Goal: Entertainment & Leisure: Consume media (video, audio)

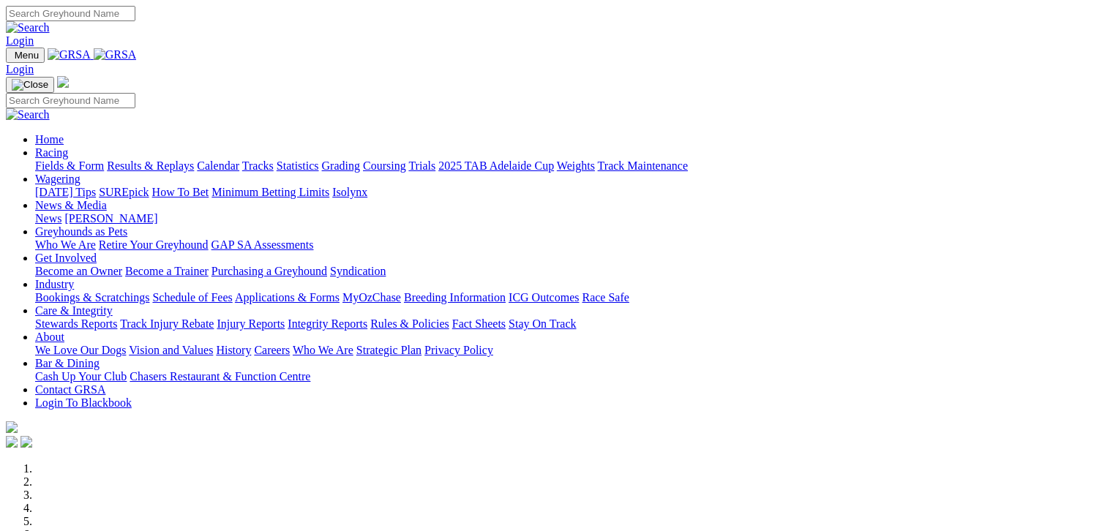
click at [50, 160] on link "Fields & Form" at bounding box center [69, 166] width 69 height 12
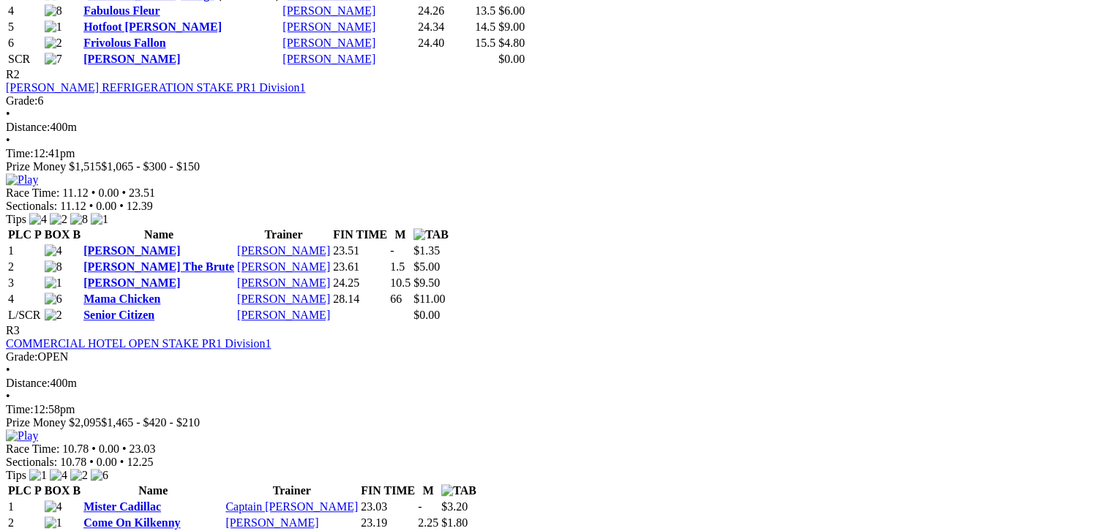
scroll to position [952, 0]
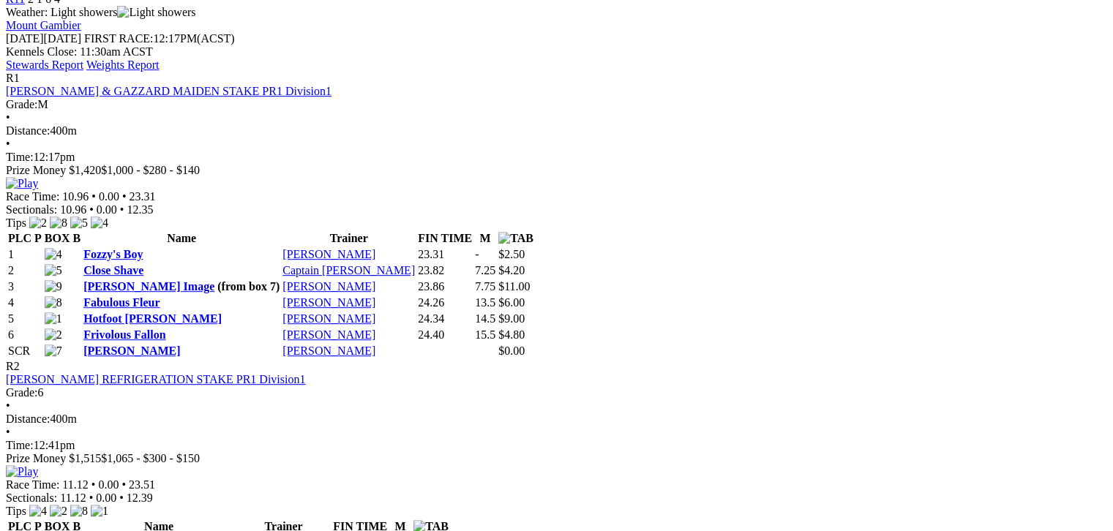
scroll to position [659, 0]
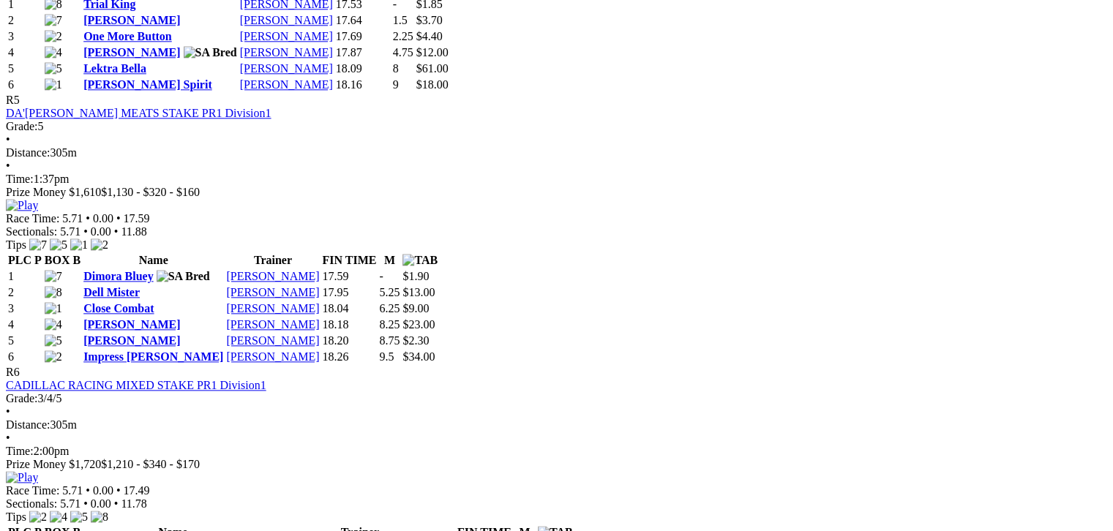
scroll to position [1794, 0]
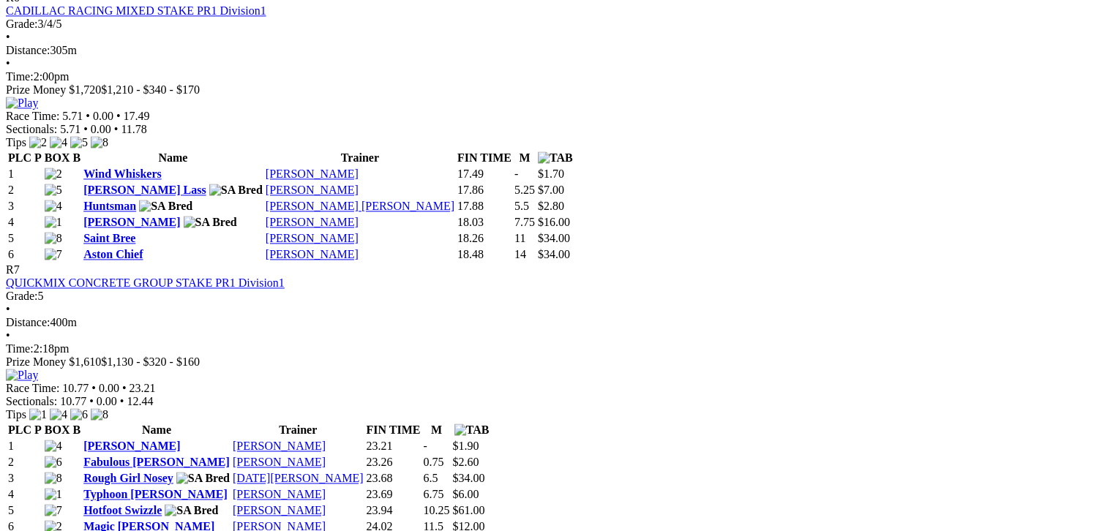
scroll to position [2086, 0]
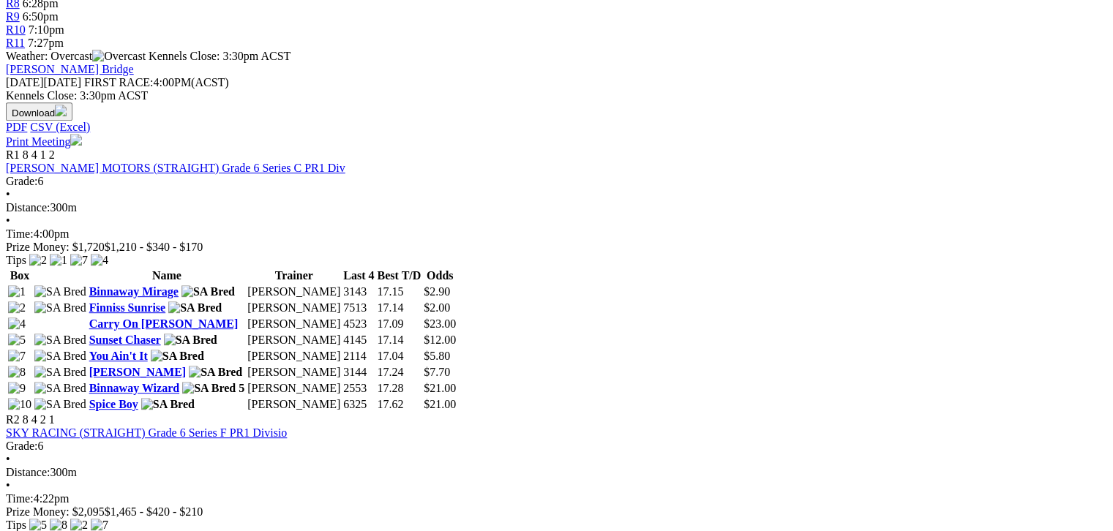
scroll to position [622, 0]
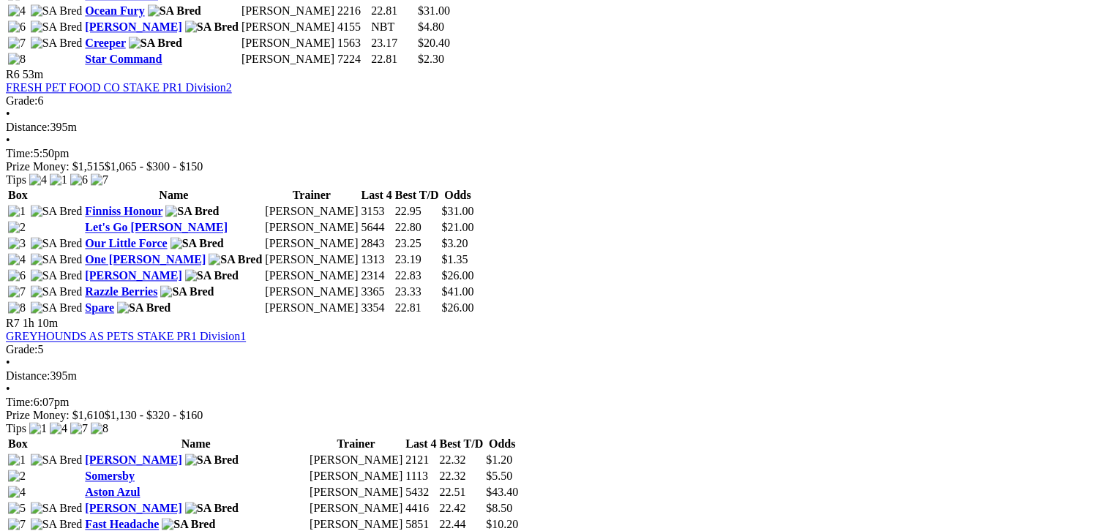
scroll to position [1994, 0]
